Goal: Find specific page/section: Find specific page/section

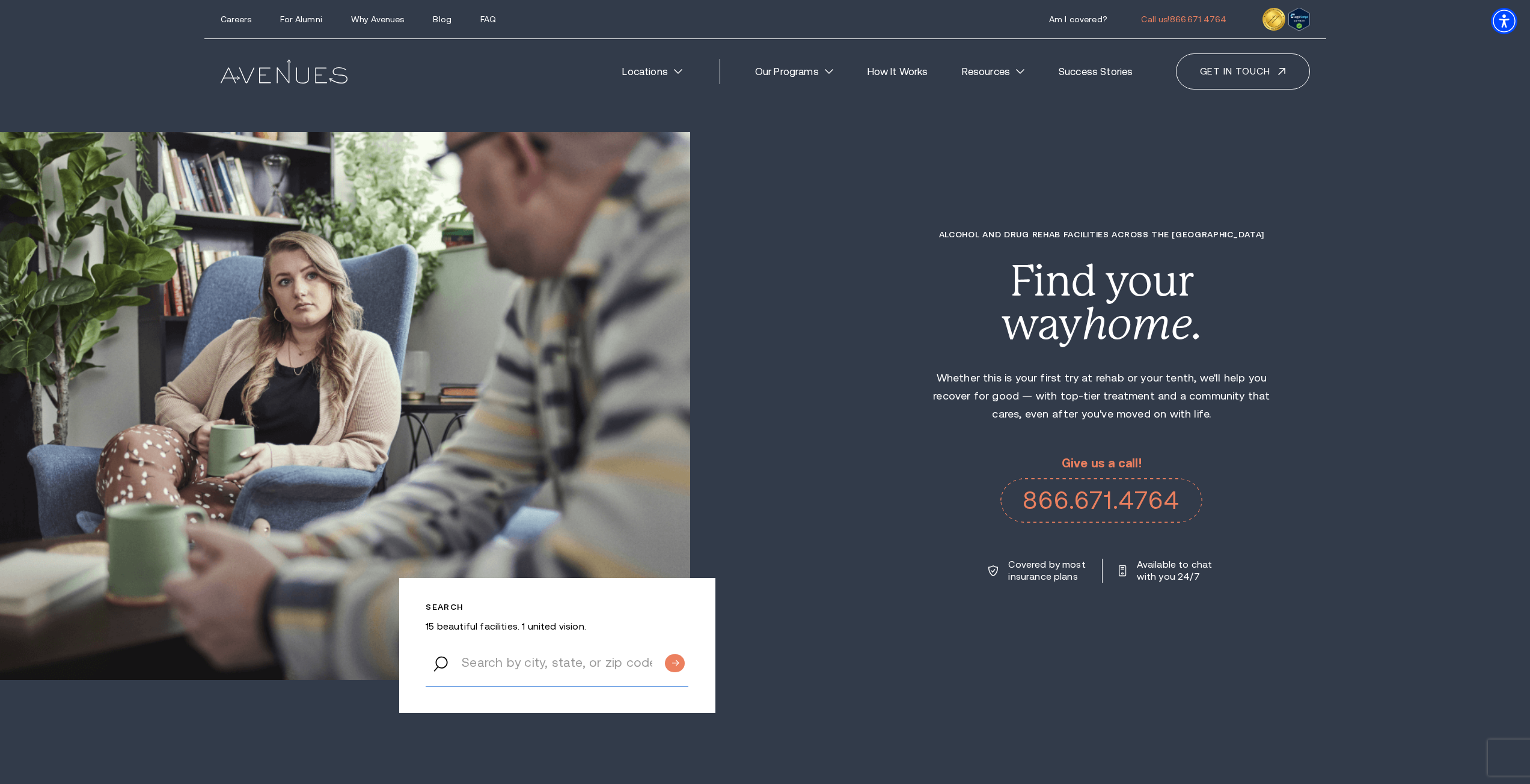
click at [546, 666] on input "Search by city, state, or zip code" at bounding box center [557, 663] width 263 height 48
type input "[GEOGRAPHIC_DATA]"
click at [665, 654] on input "Submit button" at bounding box center [674, 663] width 20 height 18
click at [535, 639] on input "[GEOGRAPHIC_DATA]" at bounding box center [557, 663] width 263 height 48
click at [533, 651] on input "[GEOGRAPHIC_DATA]" at bounding box center [557, 663] width 263 height 48
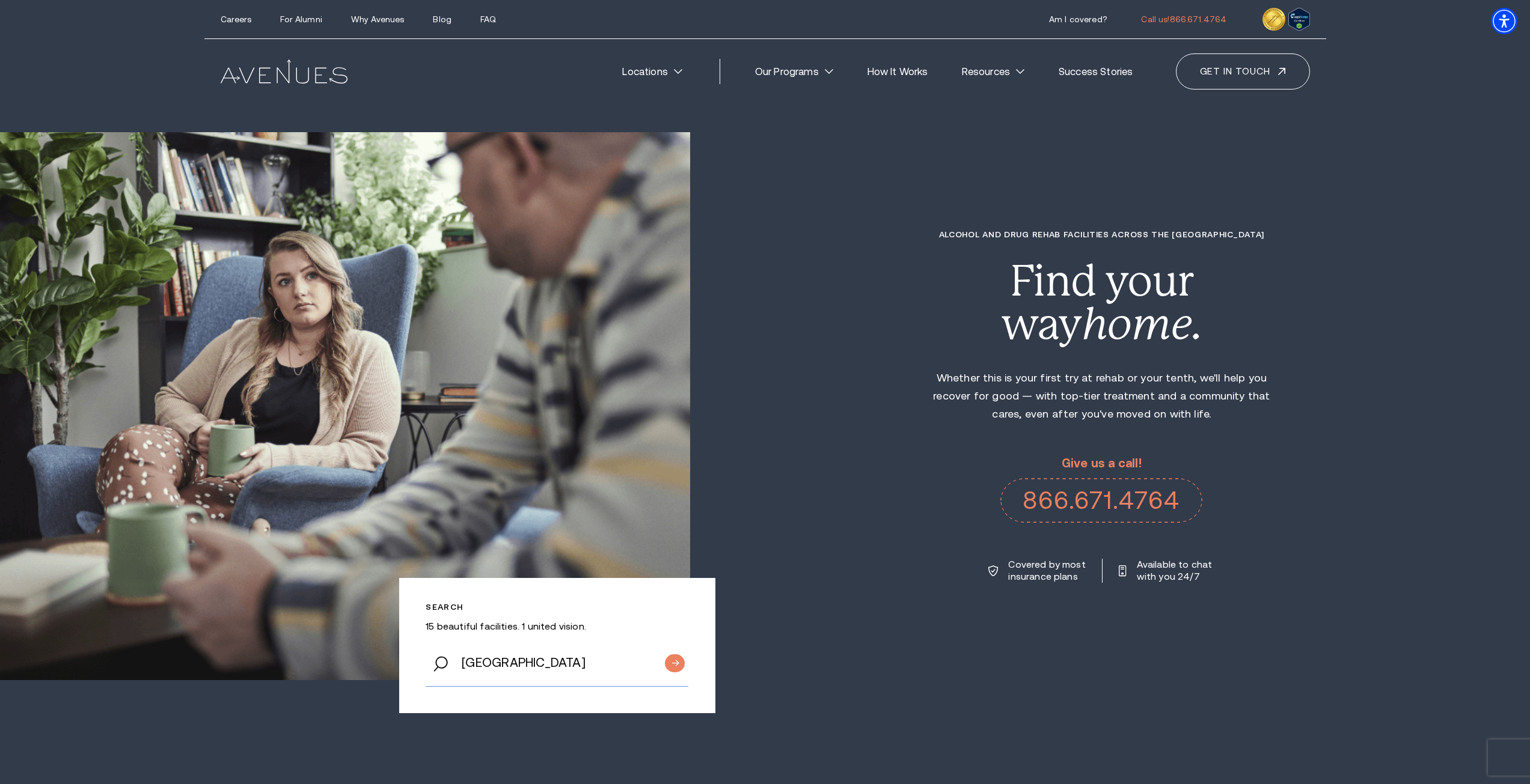
click at [533, 651] on input "[GEOGRAPHIC_DATA]" at bounding box center [557, 663] width 263 height 48
type input "fort wayane"
click at [665, 654] on input "Submit button" at bounding box center [674, 663] width 20 height 18
